Goal: Information Seeking & Learning: Learn about a topic

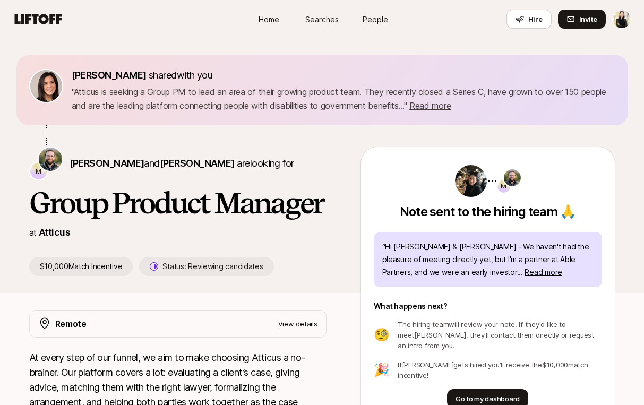
scroll to position [101, 0]
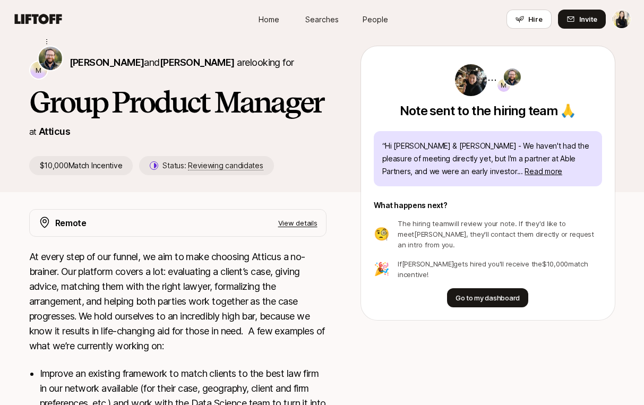
click at [320, 17] on span "Searches" at bounding box center [321, 19] width 33 height 11
type textarea "x"
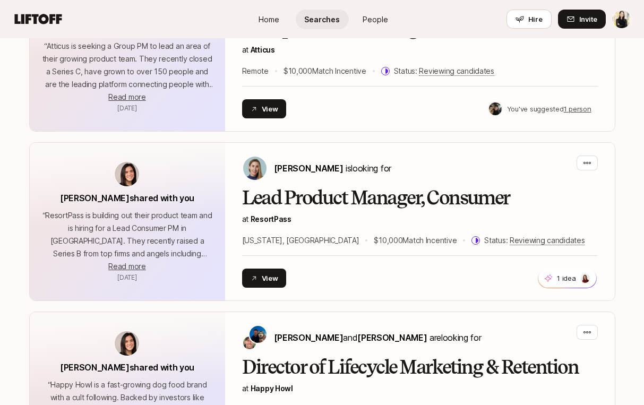
scroll to position [1900, 0]
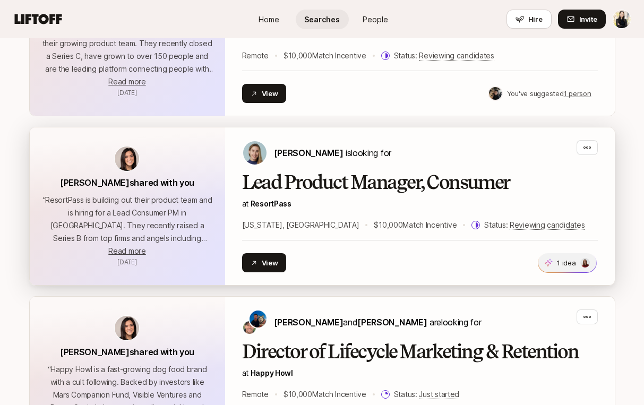
click at [566, 269] on span "1 idea" at bounding box center [568, 262] width 58 height 19
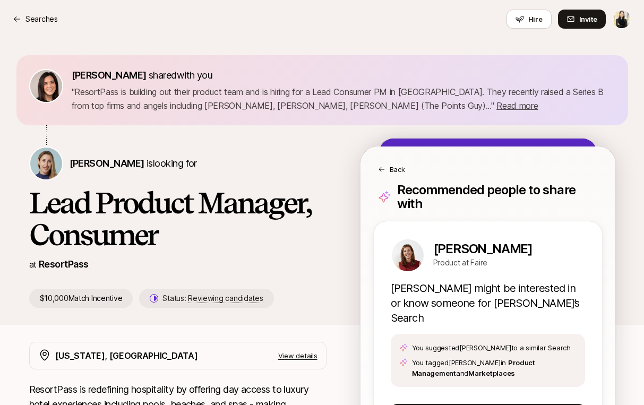
scroll to position [104, 0]
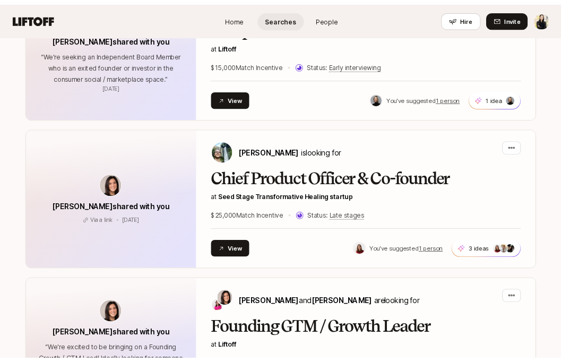
scroll to position [3316, 0]
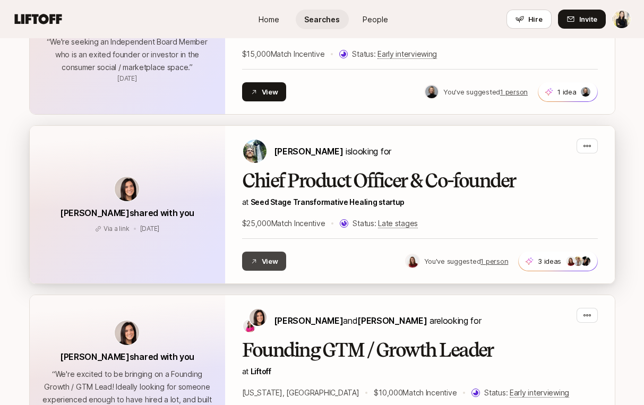
click at [268, 252] on button "View" at bounding box center [264, 261] width 45 height 19
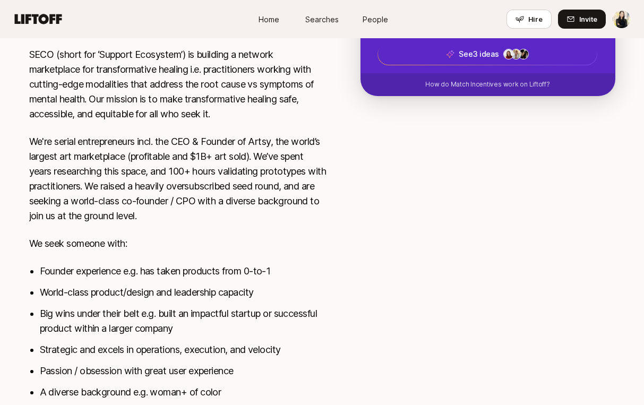
scroll to position [279, 0]
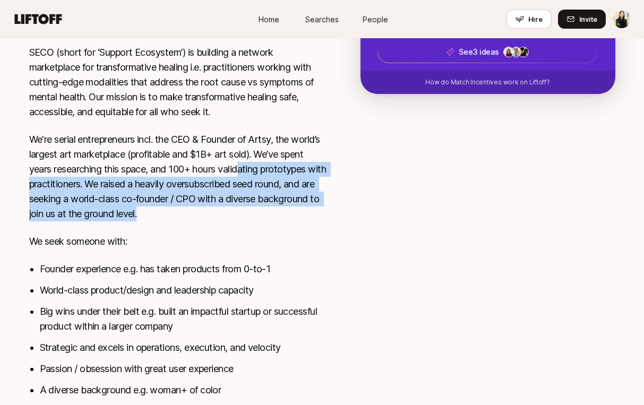
drag, startPoint x: 305, startPoint y: 215, endPoint x: 267, endPoint y: 162, distance: 64.7
click at [267, 162] on p "We're serial entrepreneurs incl. the CEO & Founder of Artsy, the world’s larges…" at bounding box center [177, 176] width 297 height 89
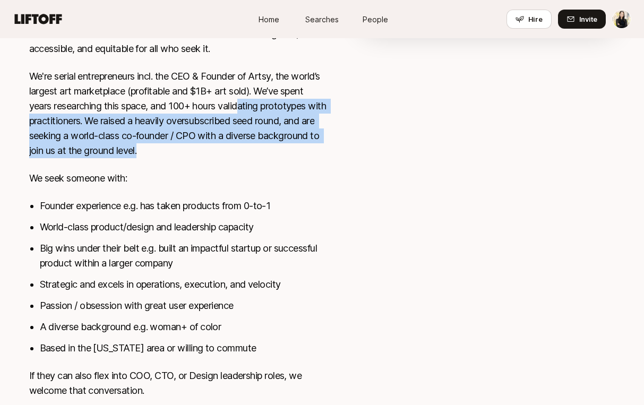
scroll to position [361, 0]
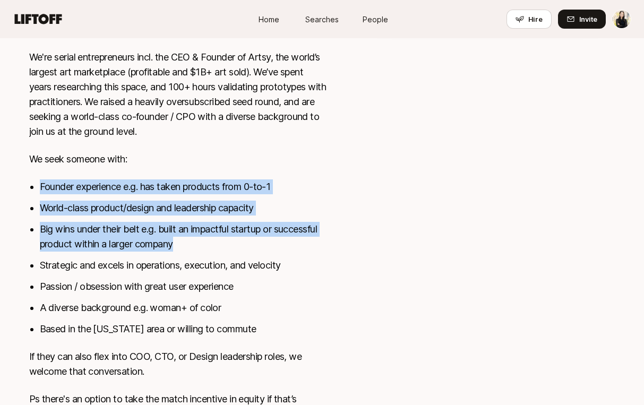
drag, startPoint x: 285, startPoint y: 238, endPoint x: 234, endPoint y: 169, distance: 85.8
click at [234, 169] on div "SECO (short for ‘Support Ecosystem’) is building a network marketplace for tran…" at bounding box center [177, 199] width 297 height 472
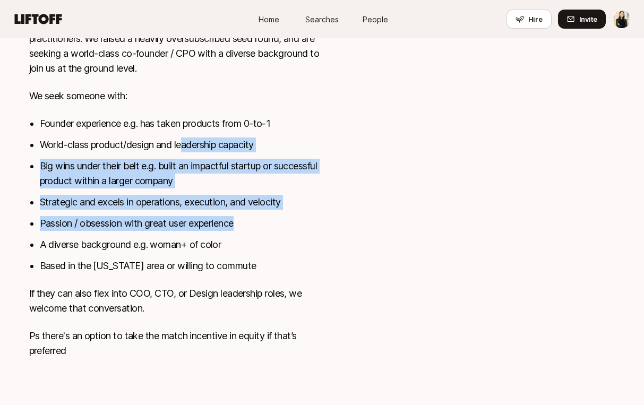
drag, startPoint x: 251, startPoint y: 226, endPoint x: 183, endPoint y: 140, distance: 109.3
click at [183, 140] on ul "Founder experience e.g. has taken products from 0-to-1 World-class product/desi…" at bounding box center [183, 194] width 287 height 157
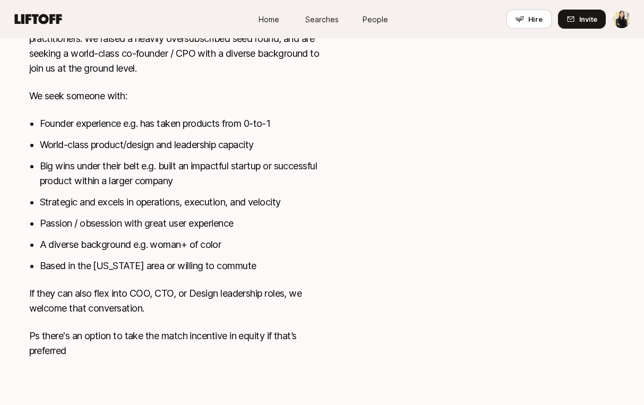
click at [244, 256] on ul "Founder experience e.g. has taken products from 0-to-1 World-class product/desi…" at bounding box center [183, 194] width 287 height 157
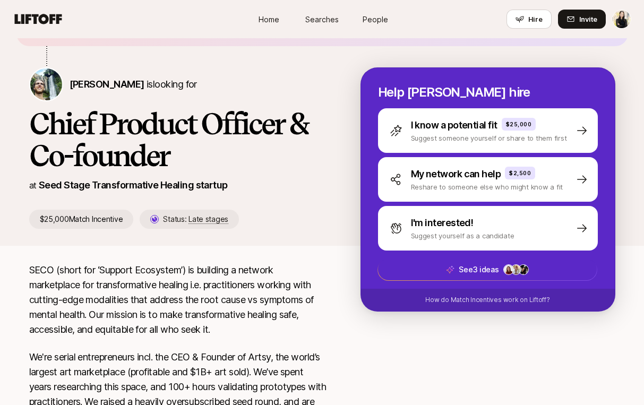
scroll to position [0, 0]
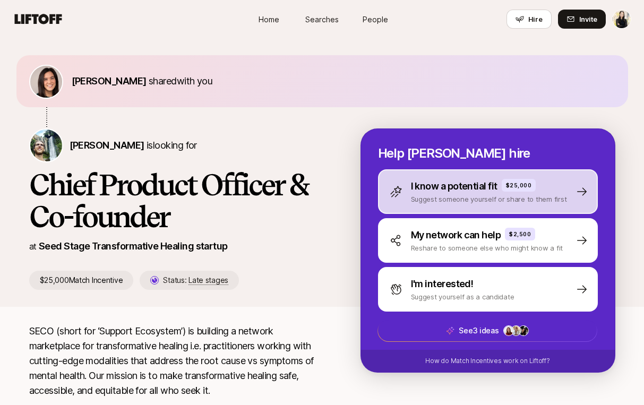
click at [513, 203] on p "Suggest someone yourself or share to them first" at bounding box center [489, 199] width 156 height 11
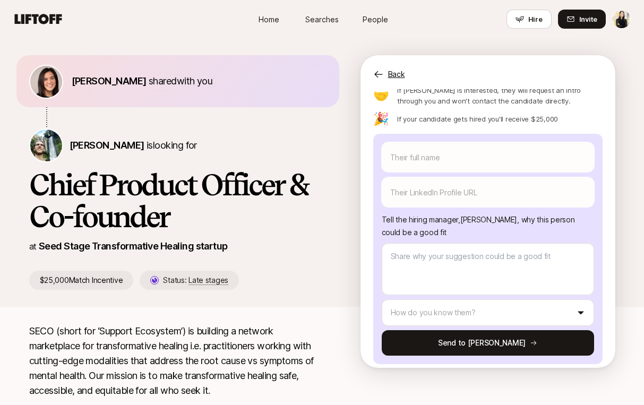
scroll to position [104, 0]
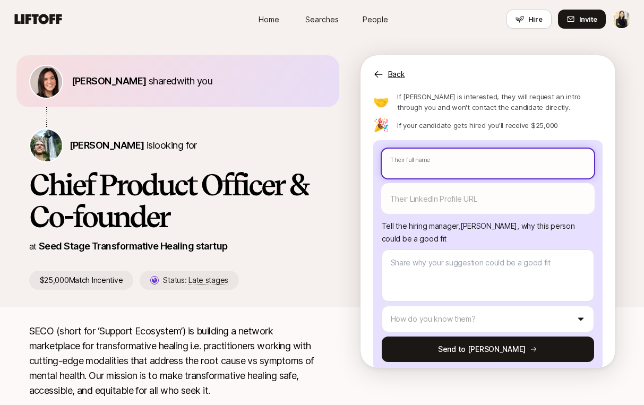
click at [488, 149] on input "text" at bounding box center [488, 164] width 212 height 30
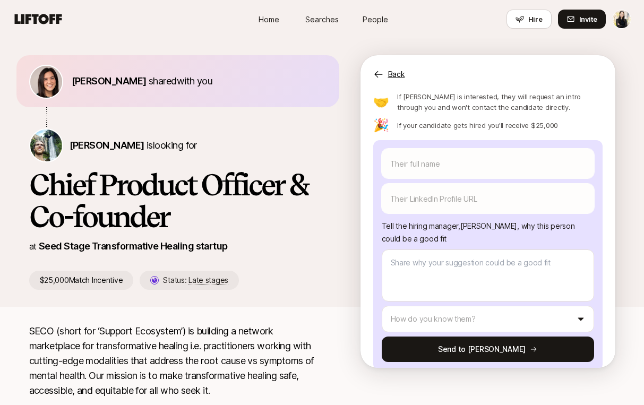
type textarea "x"
